Goal: Task Accomplishment & Management: Use online tool/utility

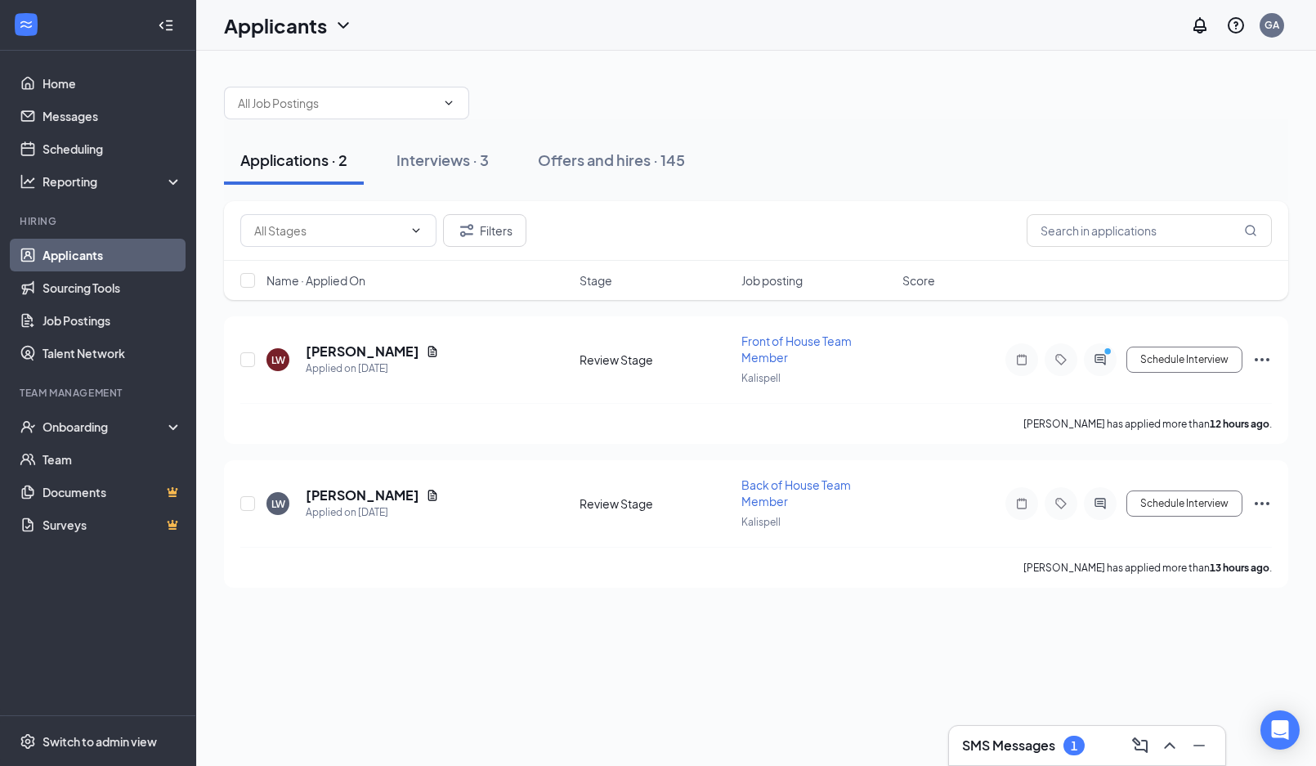
click at [1040, 740] on h3 "SMS Messages" at bounding box center [1008, 745] width 93 height 18
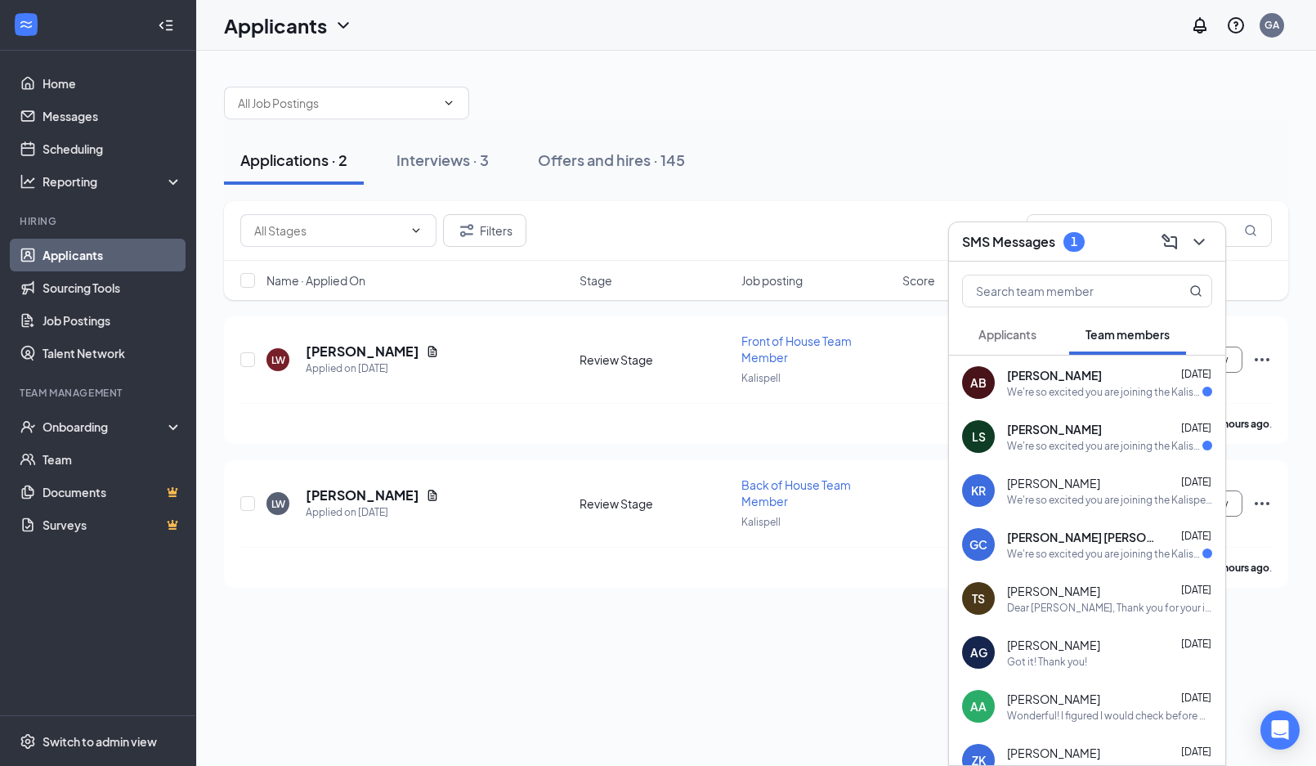
click at [1063, 451] on div "We're so excited you are joining the Kalispell [DEMOGRAPHIC_DATA]-fil-Ateam ! D…" at bounding box center [1104, 446] width 195 height 14
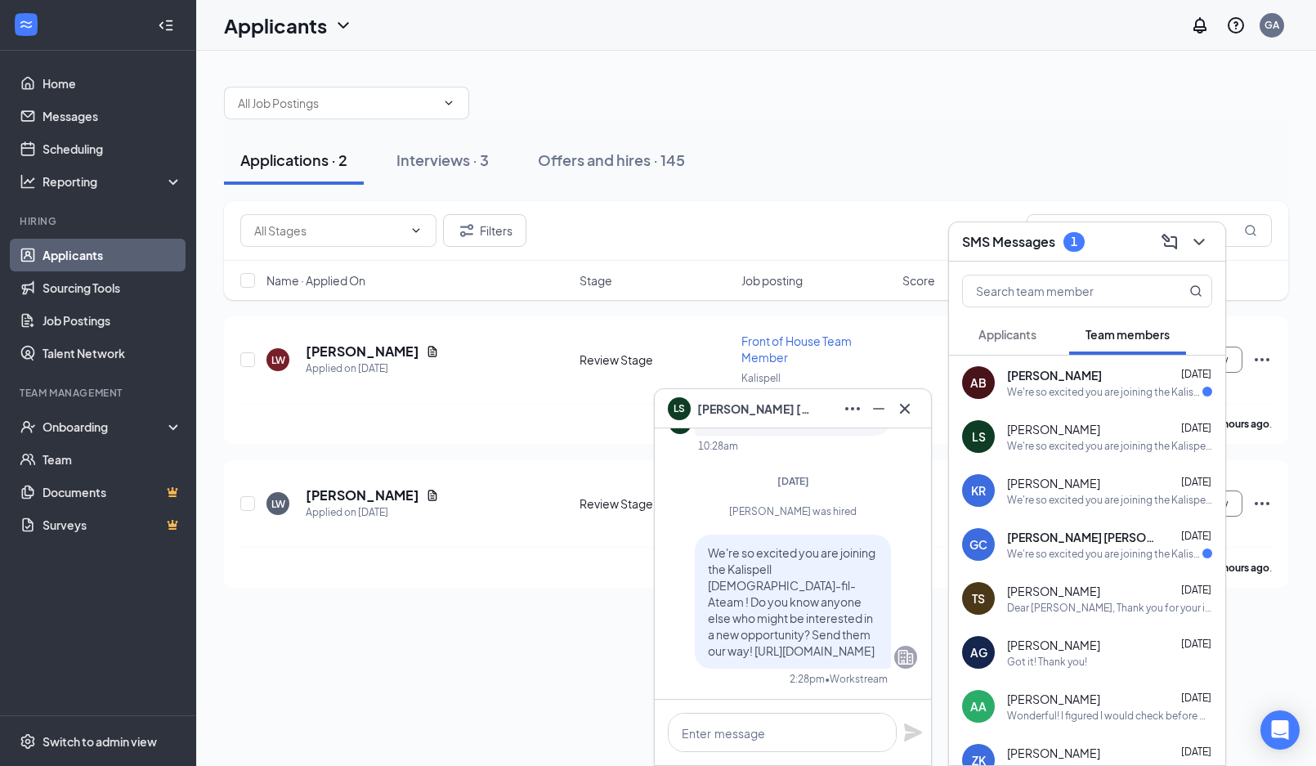
click at [1041, 550] on div "We're so excited you are joining the Kalispell [DEMOGRAPHIC_DATA]-fil-Ateam ! D…" at bounding box center [1104, 554] width 195 height 14
click at [1083, 378] on span "[PERSON_NAME]" at bounding box center [1054, 375] width 95 height 16
click at [58, 108] on link "Messages" at bounding box center [113, 116] width 140 height 33
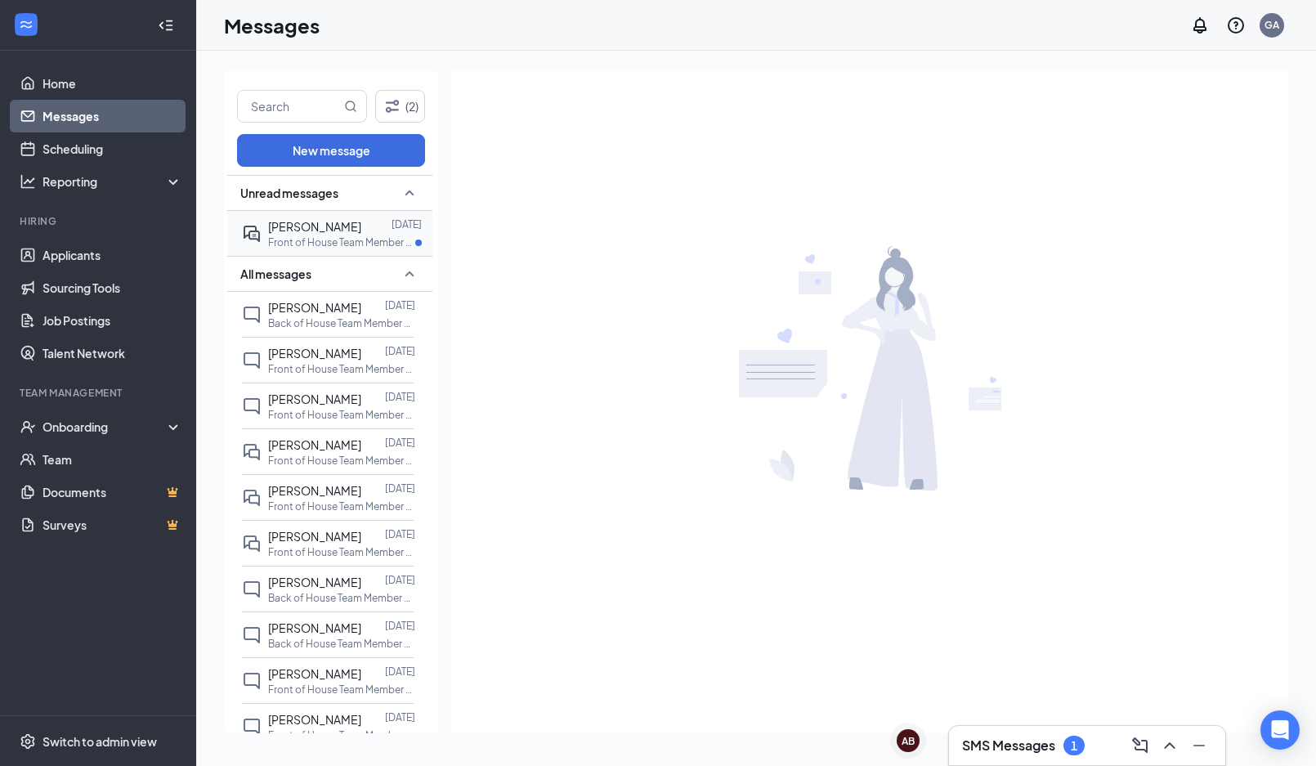
click at [326, 248] on p "Front of House Team Member at [GEOGRAPHIC_DATA]" at bounding box center [341, 242] width 147 height 14
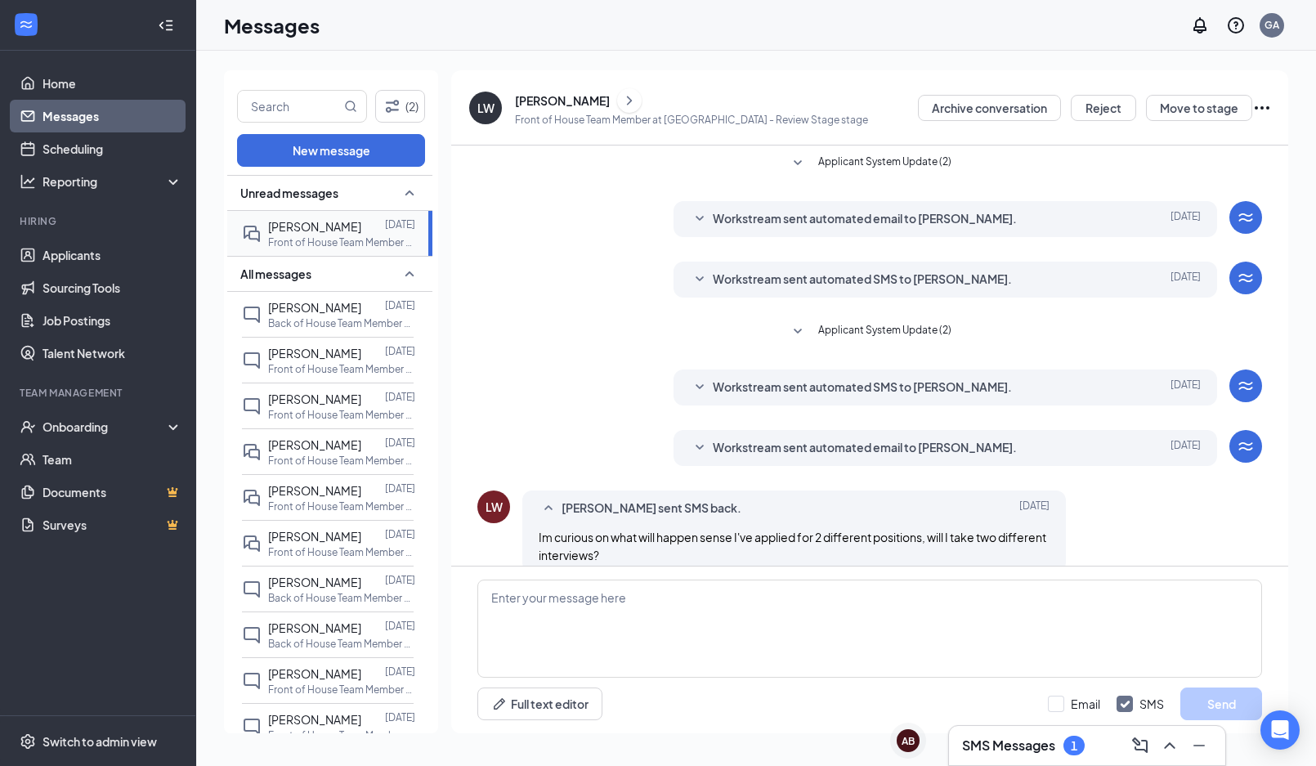
scroll to position [23, 0]
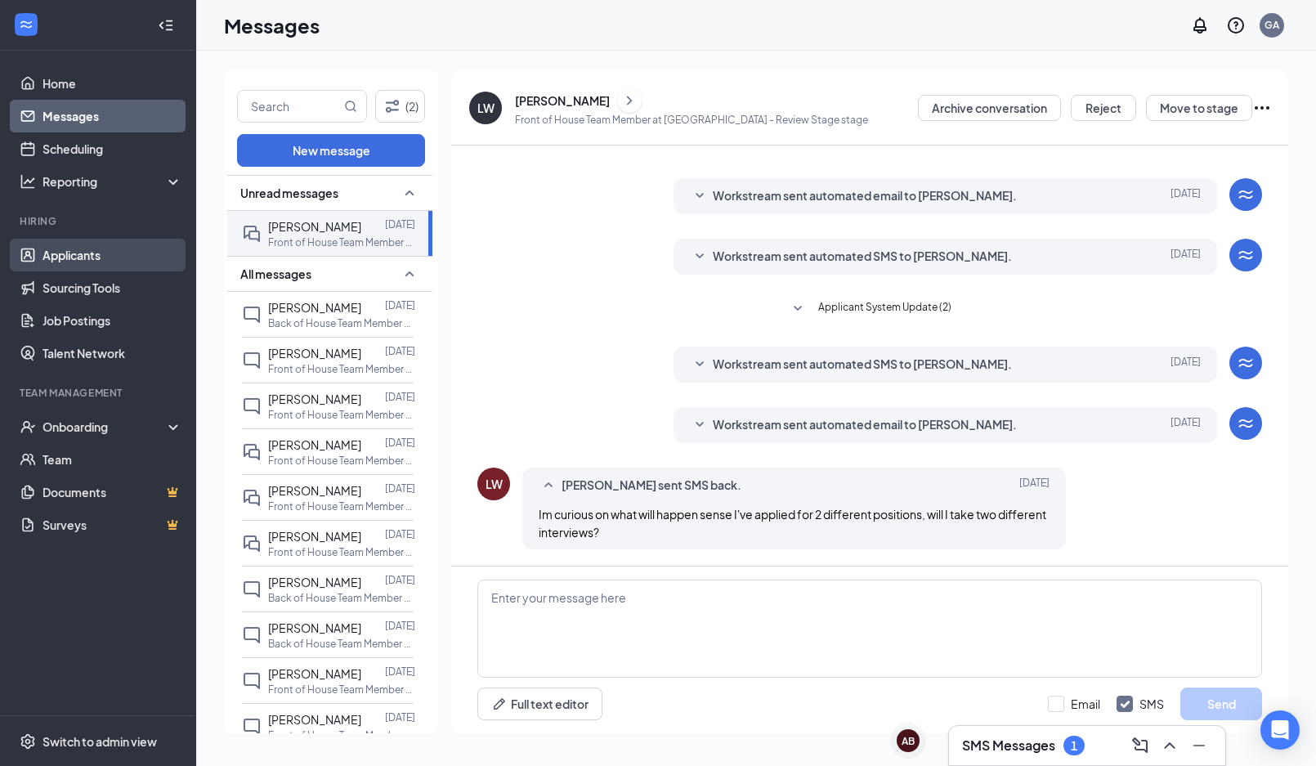
click at [55, 253] on link "Applicants" at bounding box center [113, 255] width 140 height 33
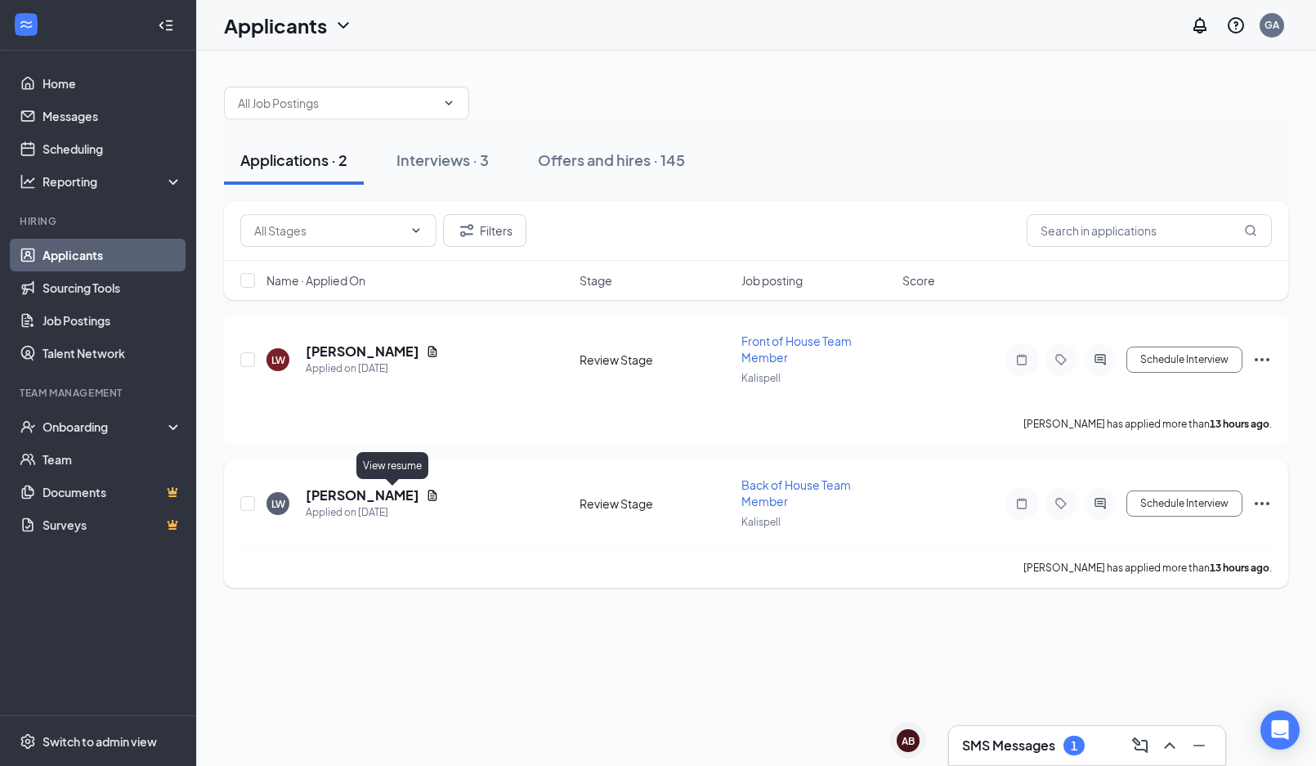
click at [428, 495] on icon "Document" at bounding box center [432, 495] width 9 height 11
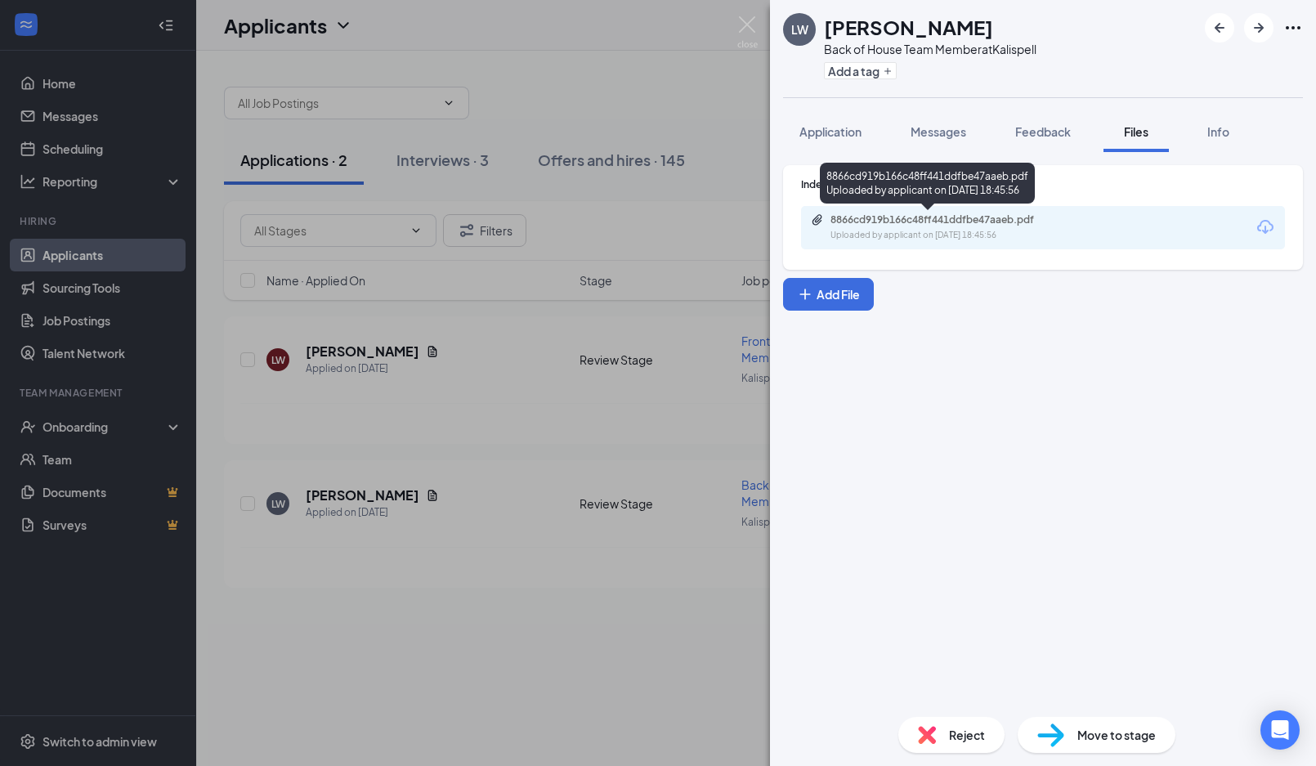
click at [958, 239] on div "Uploaded by applicant on [DATE] 18:45:56" at bounding box center [952, 235] width 245 height 13
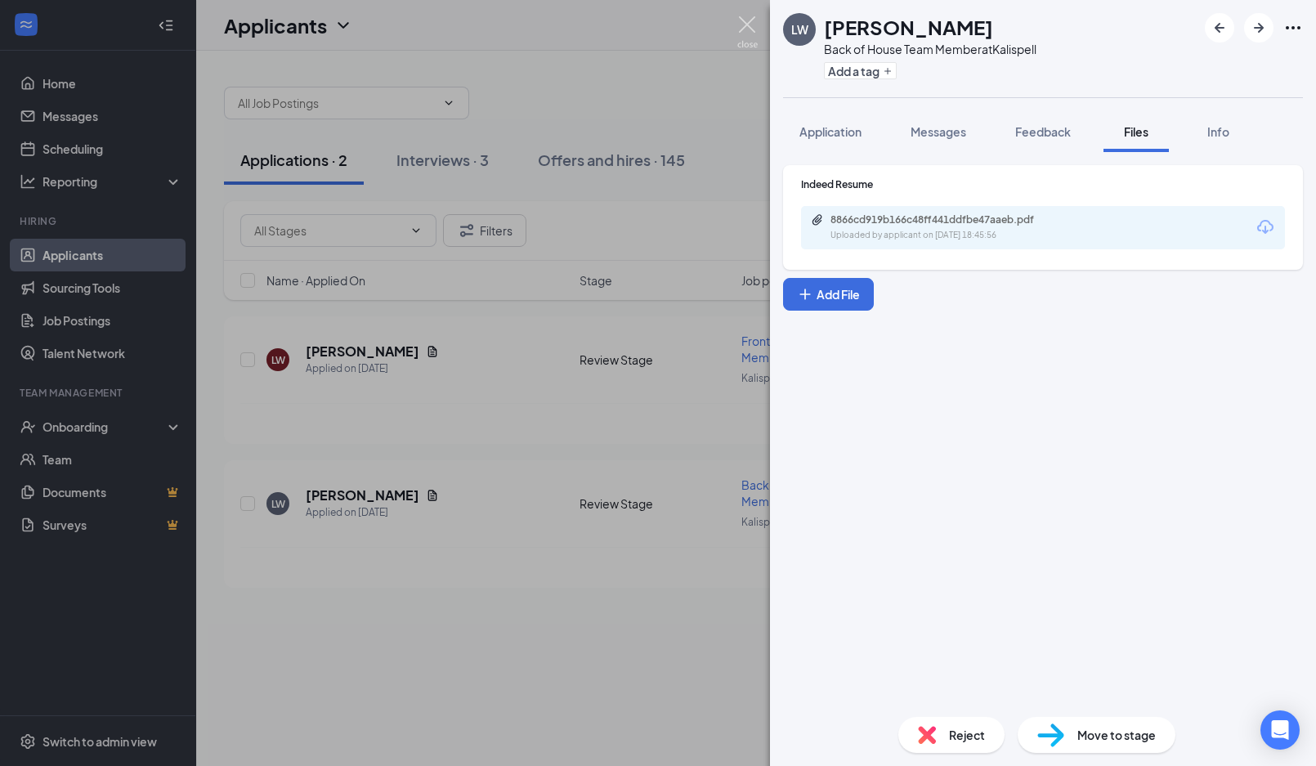
click at [745, 33] on img at bounding box center [747, 32] width 20 height 32
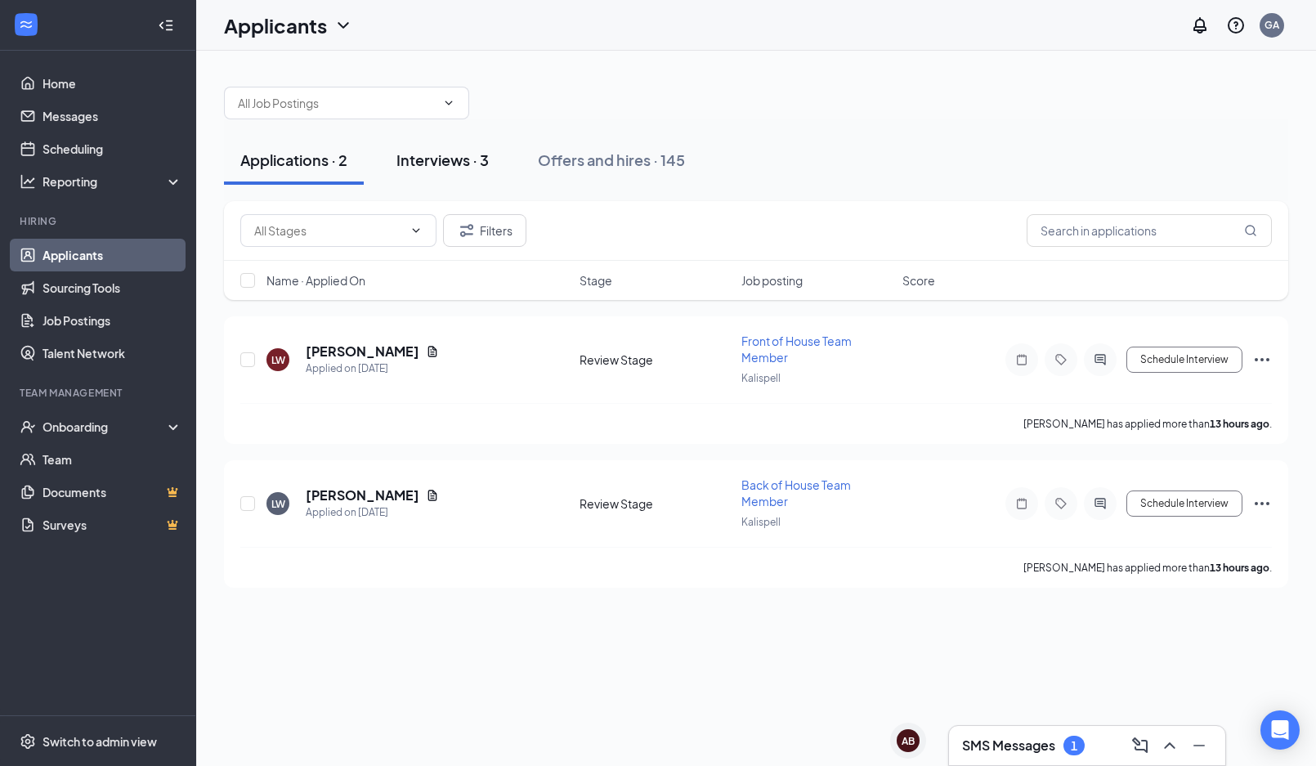
click at [459, 160] on div "Interviews · 3" at bounding box center [442, 160] width 92 height 20
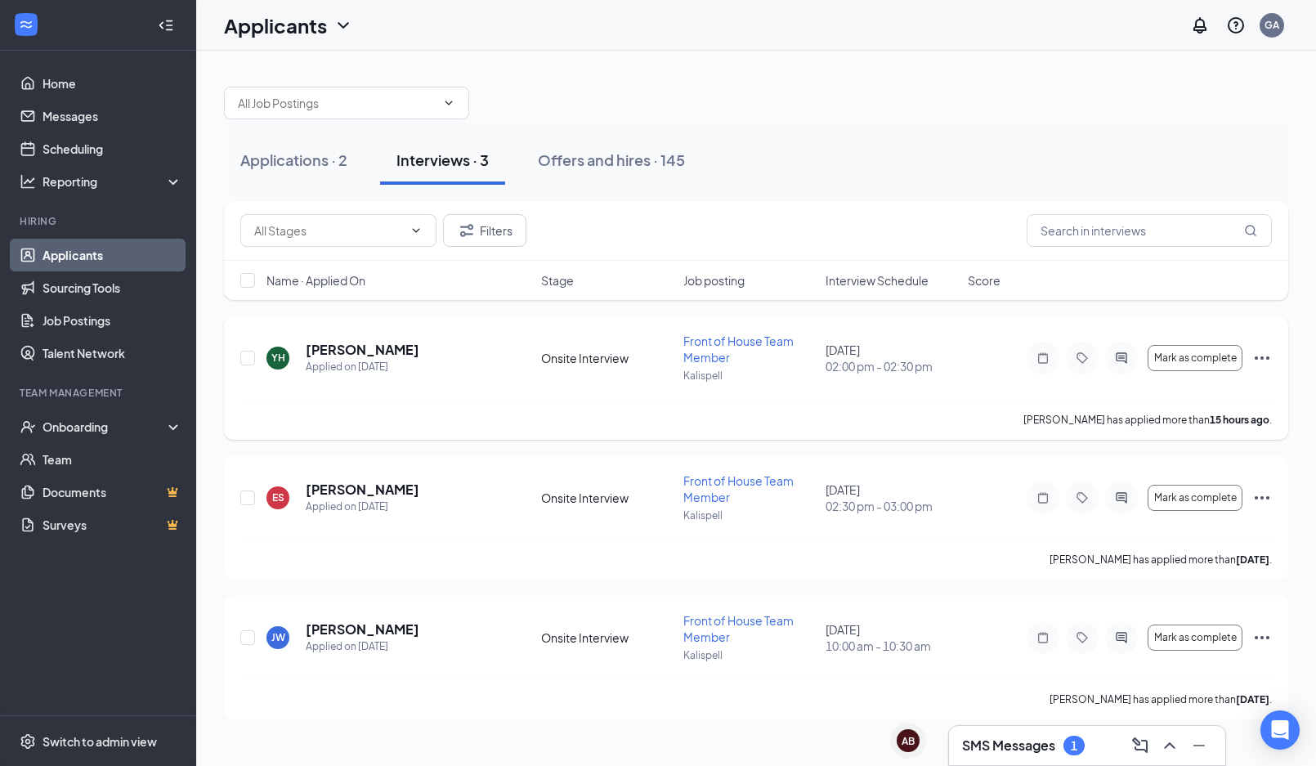
click at [1260, 352] on icon "Ellipses" at bounding box center [1262, 358] width 20 height 20
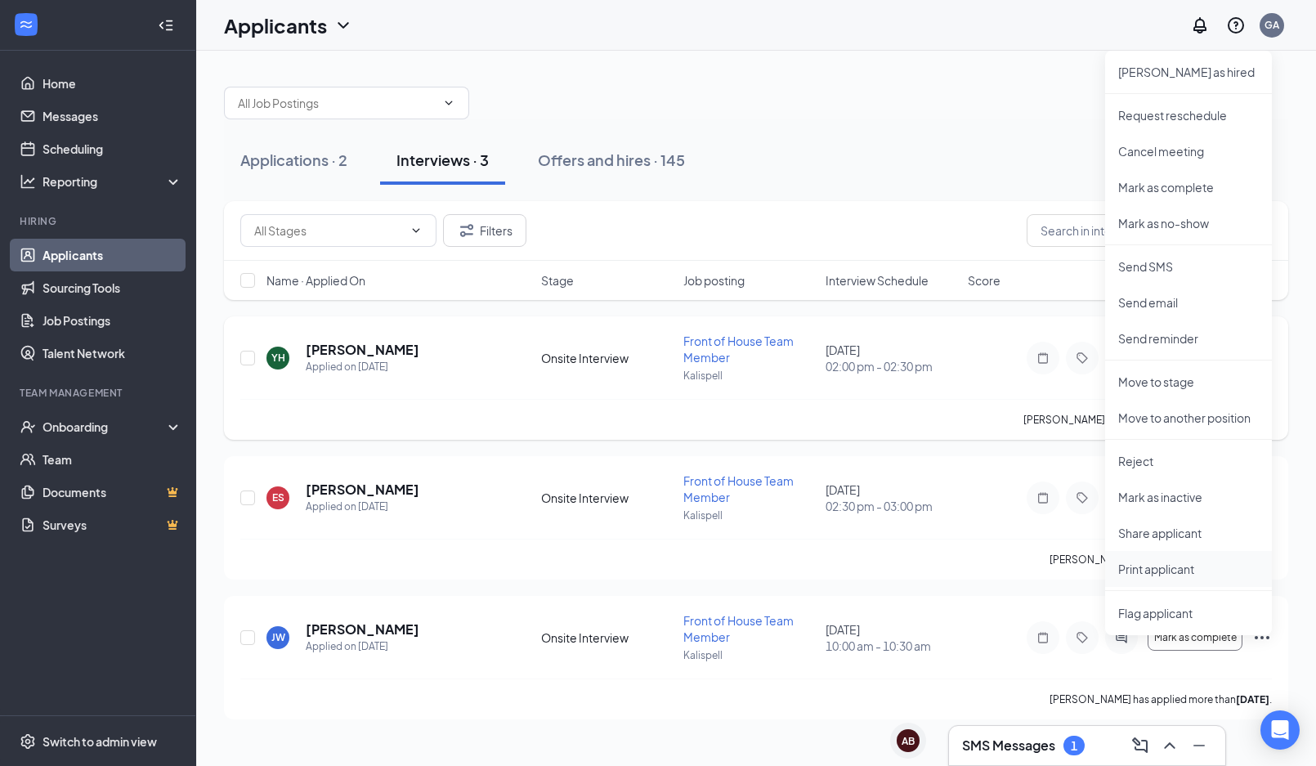
click at [1158, 562] on p "Print applicant" at bounding box center [1188, 569] width 141 height 16
